Goal: Task Accomplishment & Management: Use online tool/utility

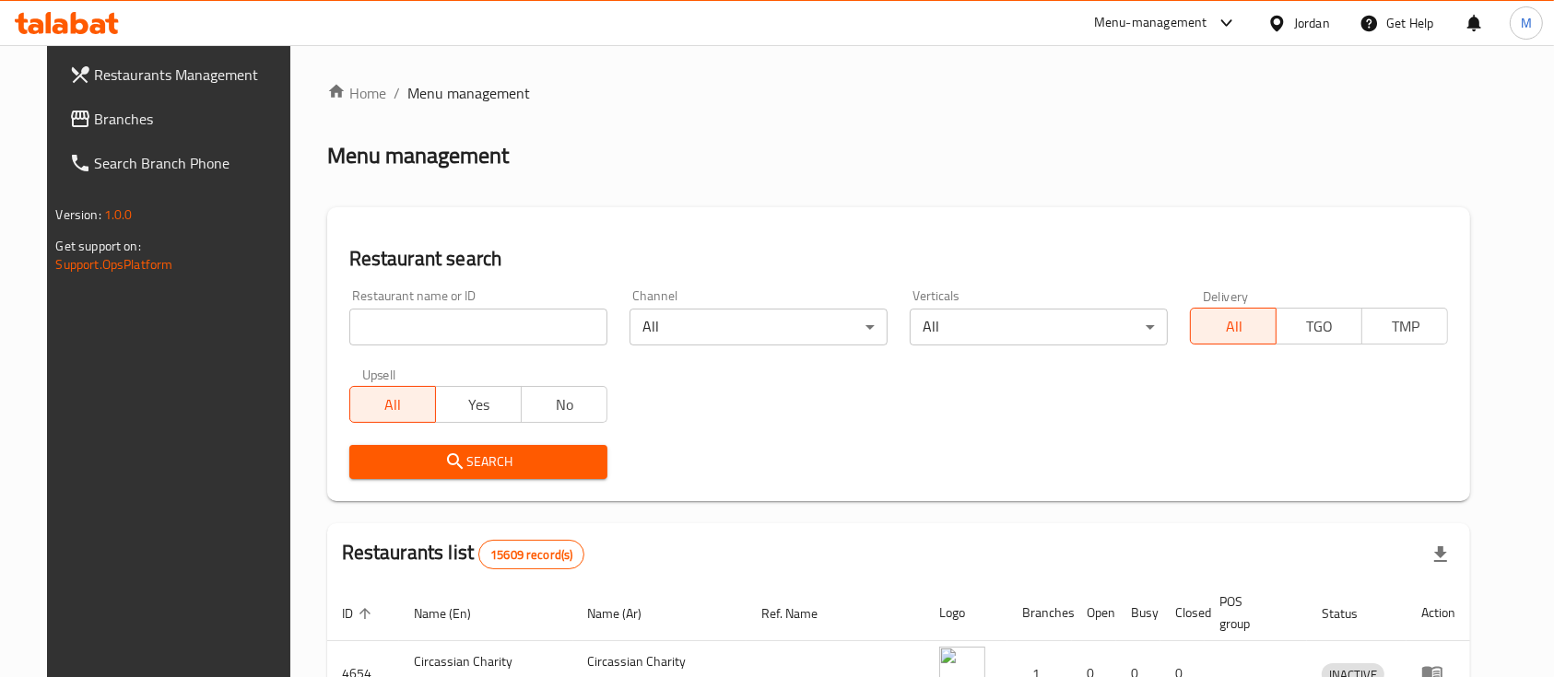
click at [425, 335] on input "search" at bounding box center [478, 327] width 258 height 37
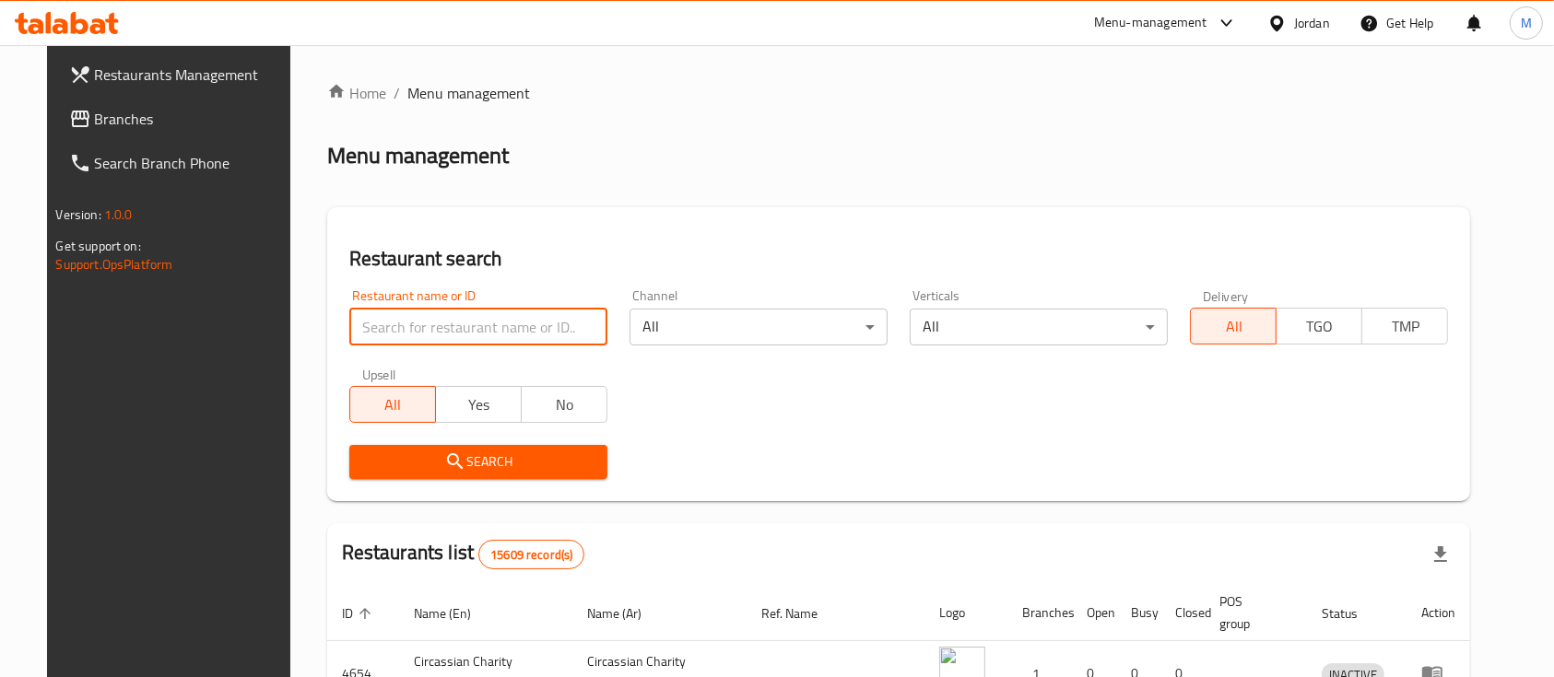
type input "markazia"
click button "Search" at bounding box center [478, 462] width 258 height 34
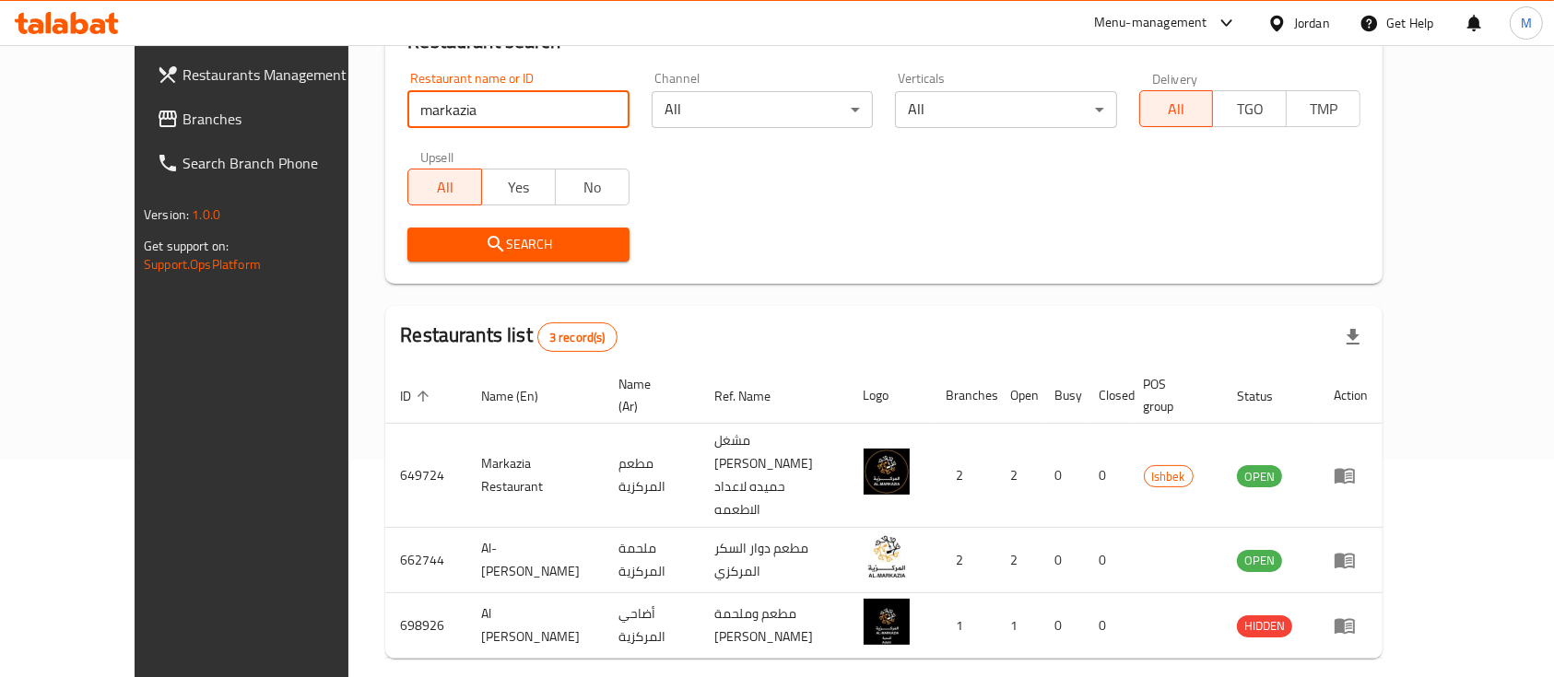
scroll to position [236, 0]
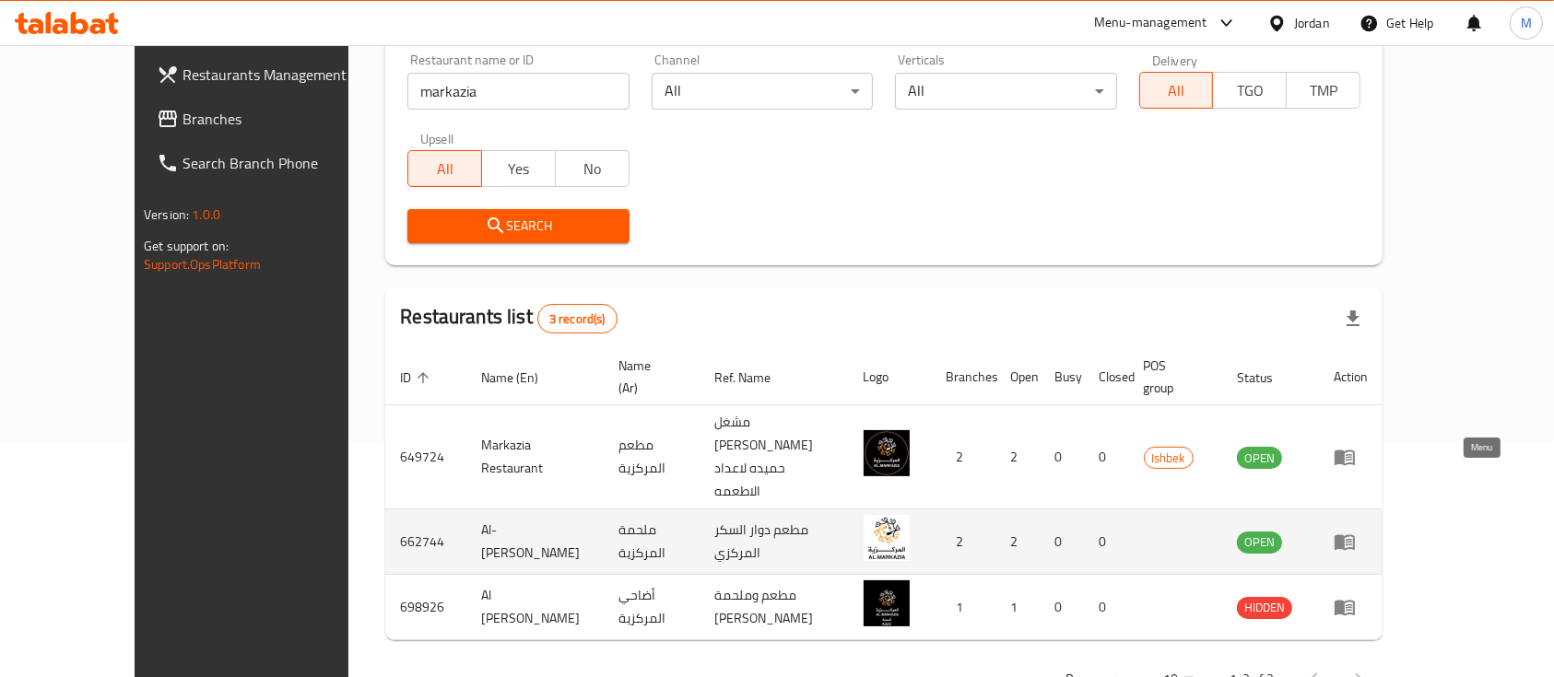
click at [1356, 531] on icon "enhanced table" at bounding box center [1345, 542] width 22 height 22
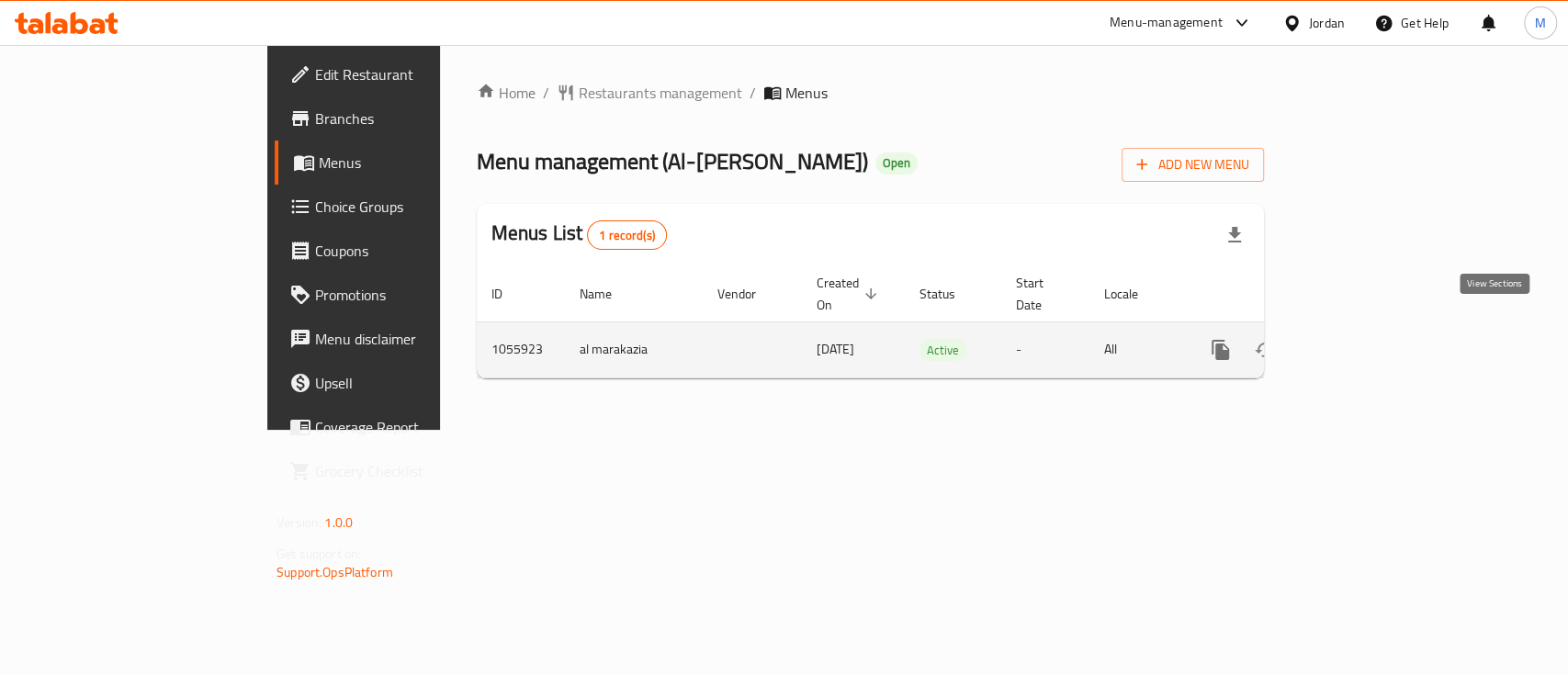
click at [1376, 338] on link "enhanced table" at bounding box center [1353, 350] width 44 height 44
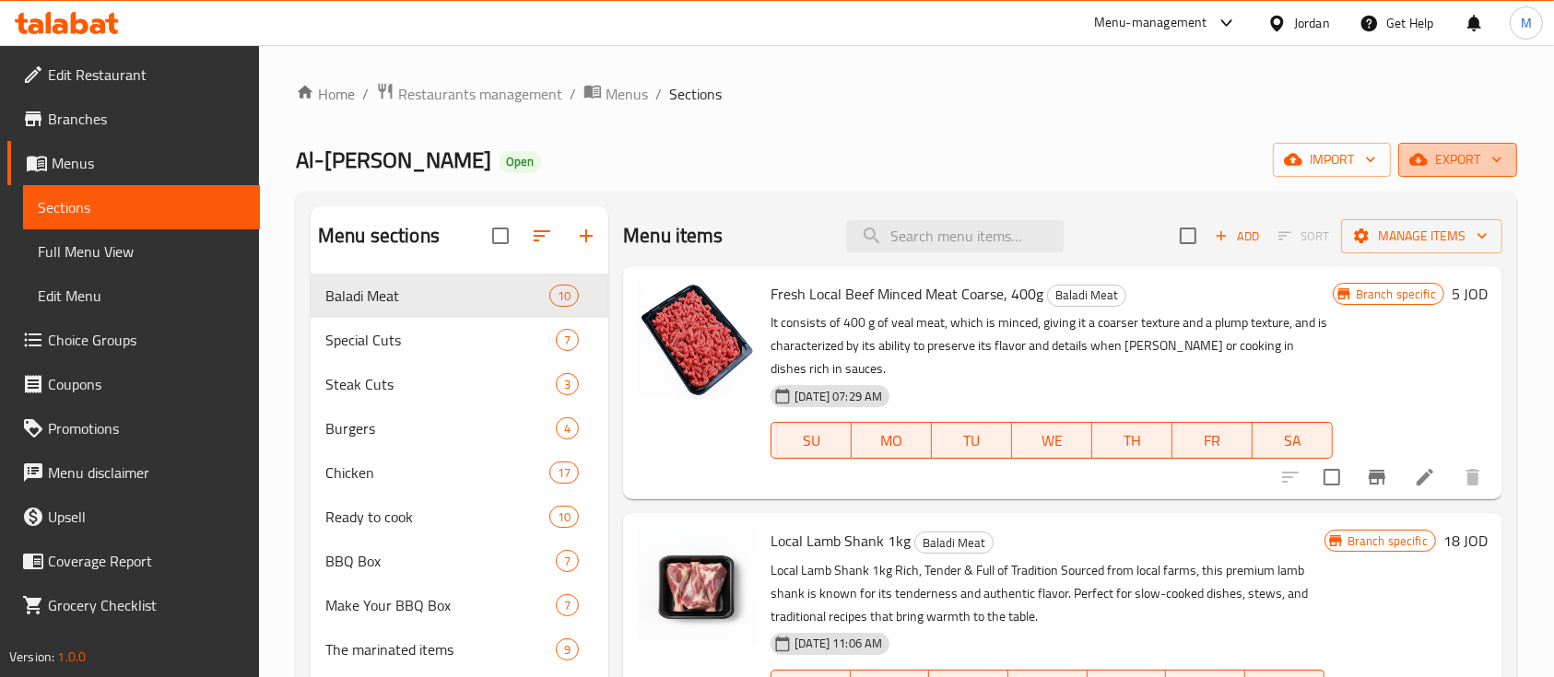
click at [1497, 150] on icon "button" at bounding box center [1497, 159] width 18 height 18
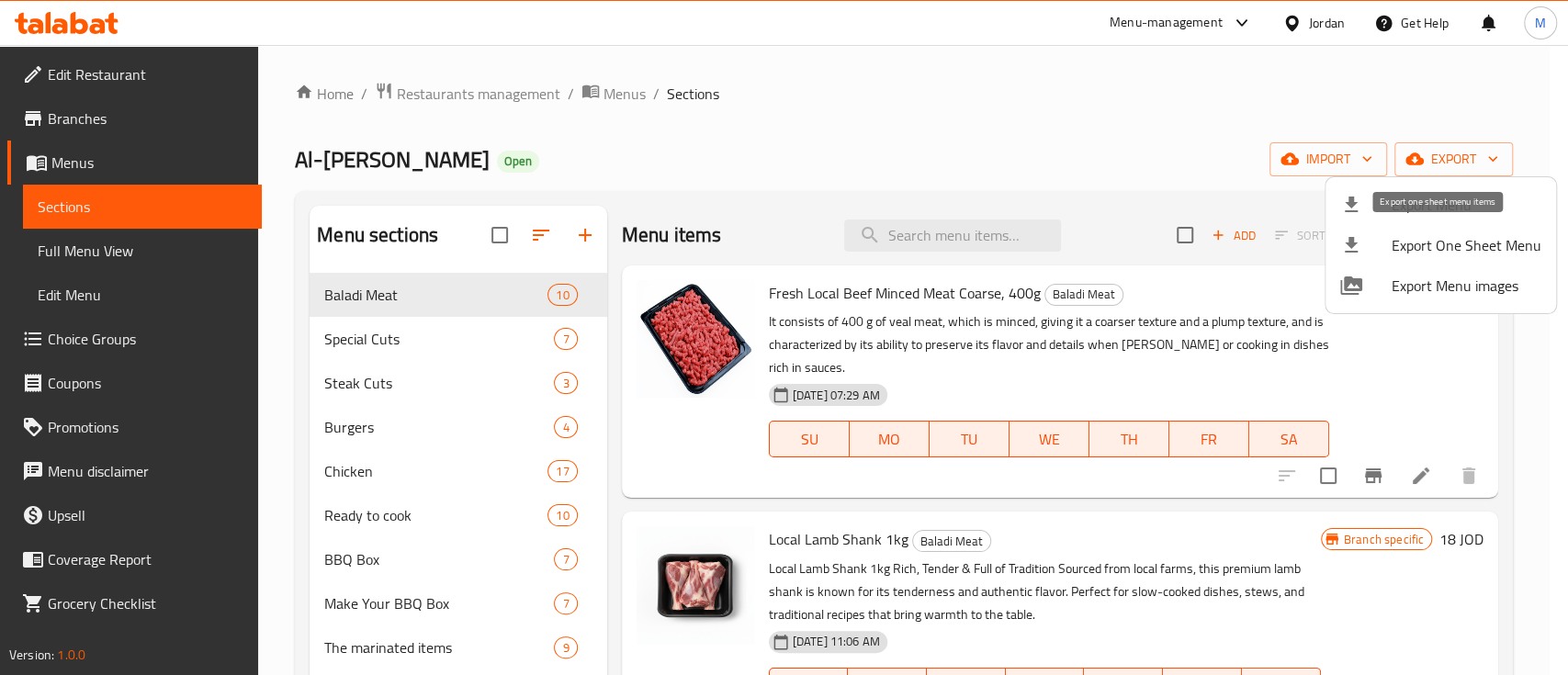
click at [1491, 253] on span "Export One Sheet Menu" at bounding box center [1466, 245] width 150 height 22
